Goal: Find specific page/section: Find specific page/section

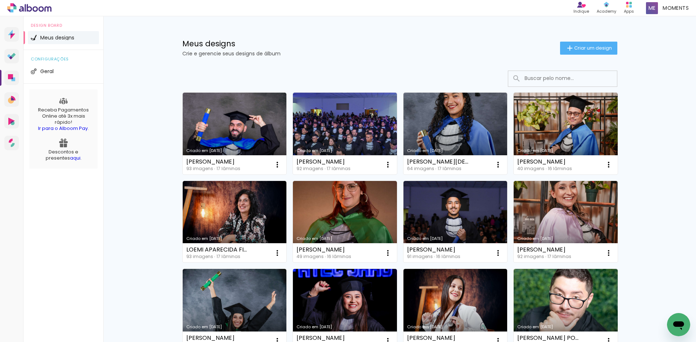
click at [561, 76] on input at bounding box center [572, 78] width 103 height 15
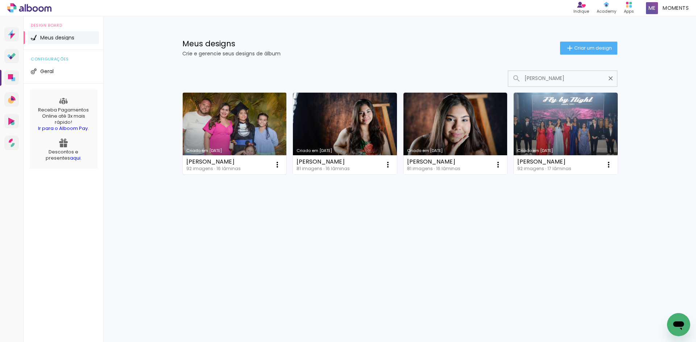
type input "[PERSON_NAME]"
type paper-input "[PERSON_NAME]"
click at [259, 129] on link "Criado em [DATE]" at bounding box center [235, 134] width 104 height 82
